Goal: Check status: Check status

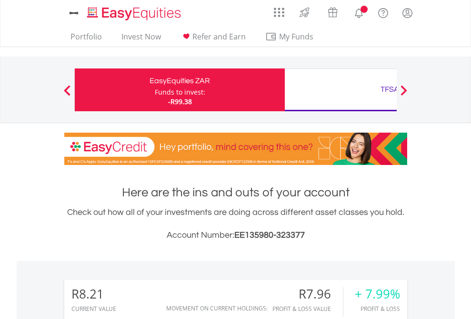
scroll to position [91, 150]
click at [155, 90] on div "Funds to invest:" at bounding box center [180, 93] width 50 height 10
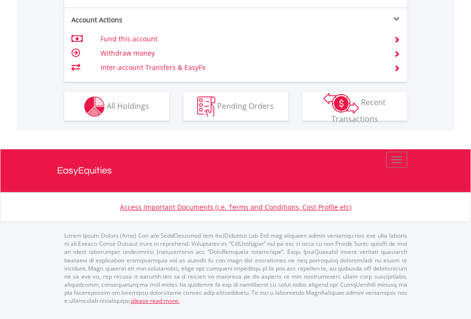
scroll to position [894, 0]
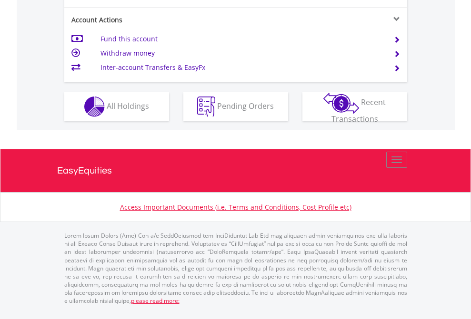
scroll to position [894, 0]
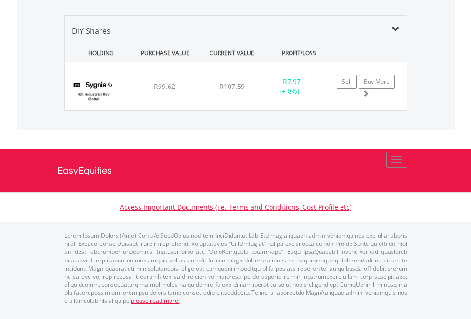
scroll to position [920, 0]
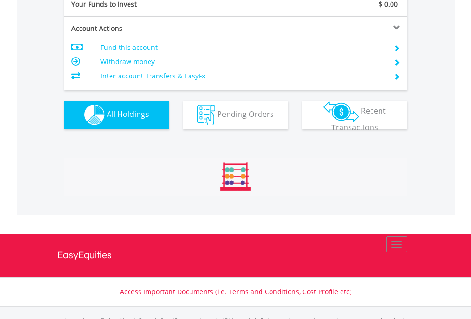
scroll to position [943, 0]
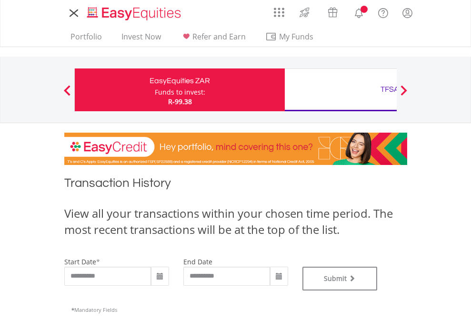
type input "**********"
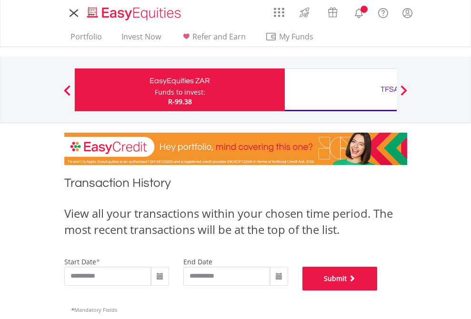
click at [378, 291] on button "Submit" at bounding box center [339, 279] width 75 height 24
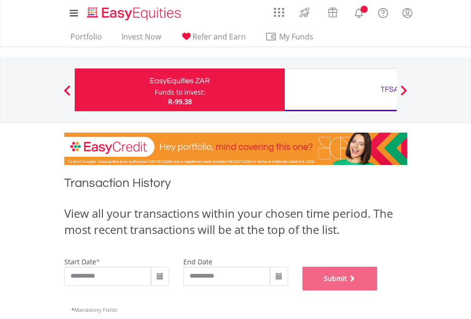
scroll to position [386, 0]
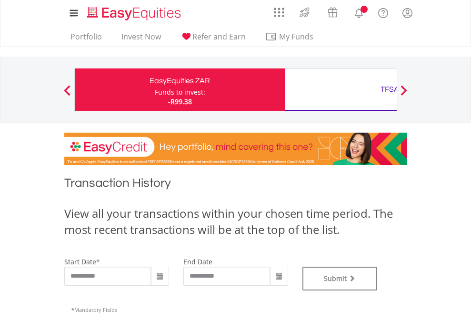
click at [340, 90] on div "TFSA" at bounding box center [389, 89] width 199 height 13
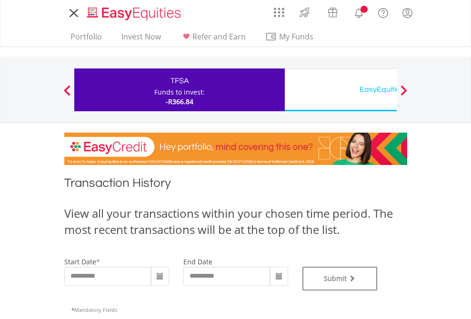
type input "**********"
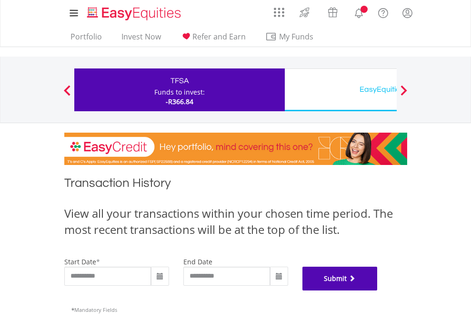
click at [378, 291] on button "Submit" at bounding box center [339, 279] width 75 height 24
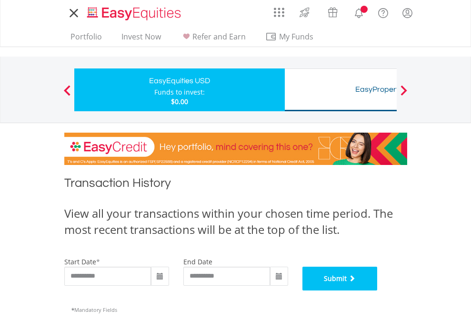
click at [378, 291] on button "Submit" at bounding box center [339, 279] width 75 height 24
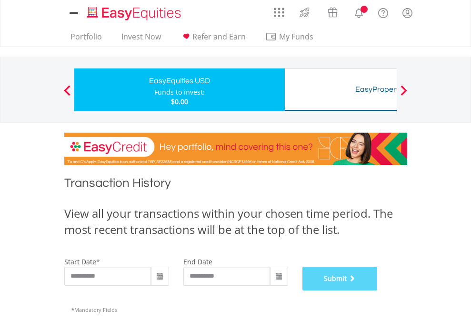
scroll to position [386, 0]
